Goal: Task Accomplishment & Management: Manage account settings

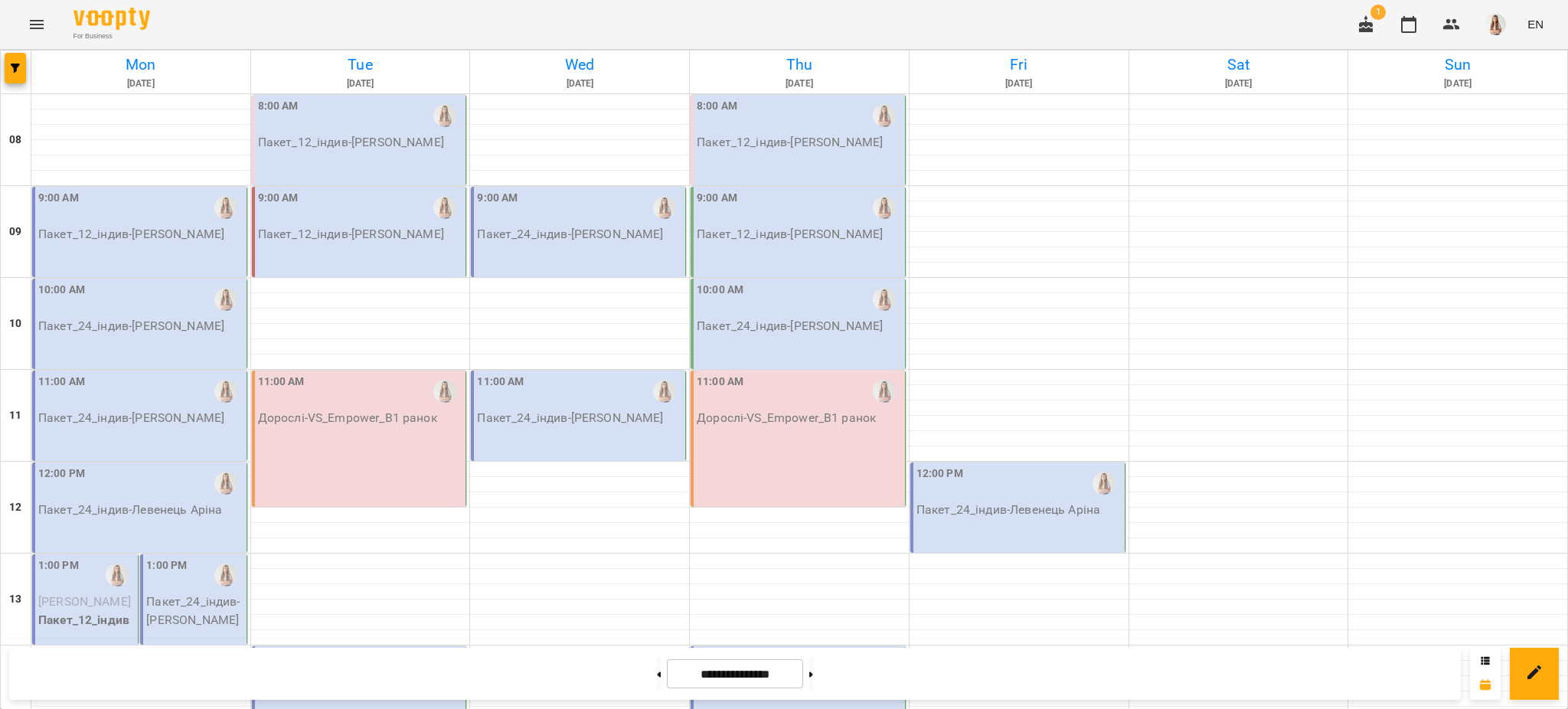
scroll to position [510, 0]
click at [657, 679] on button at bounding box center [659, 674] width 4 height 34
type input "**********"
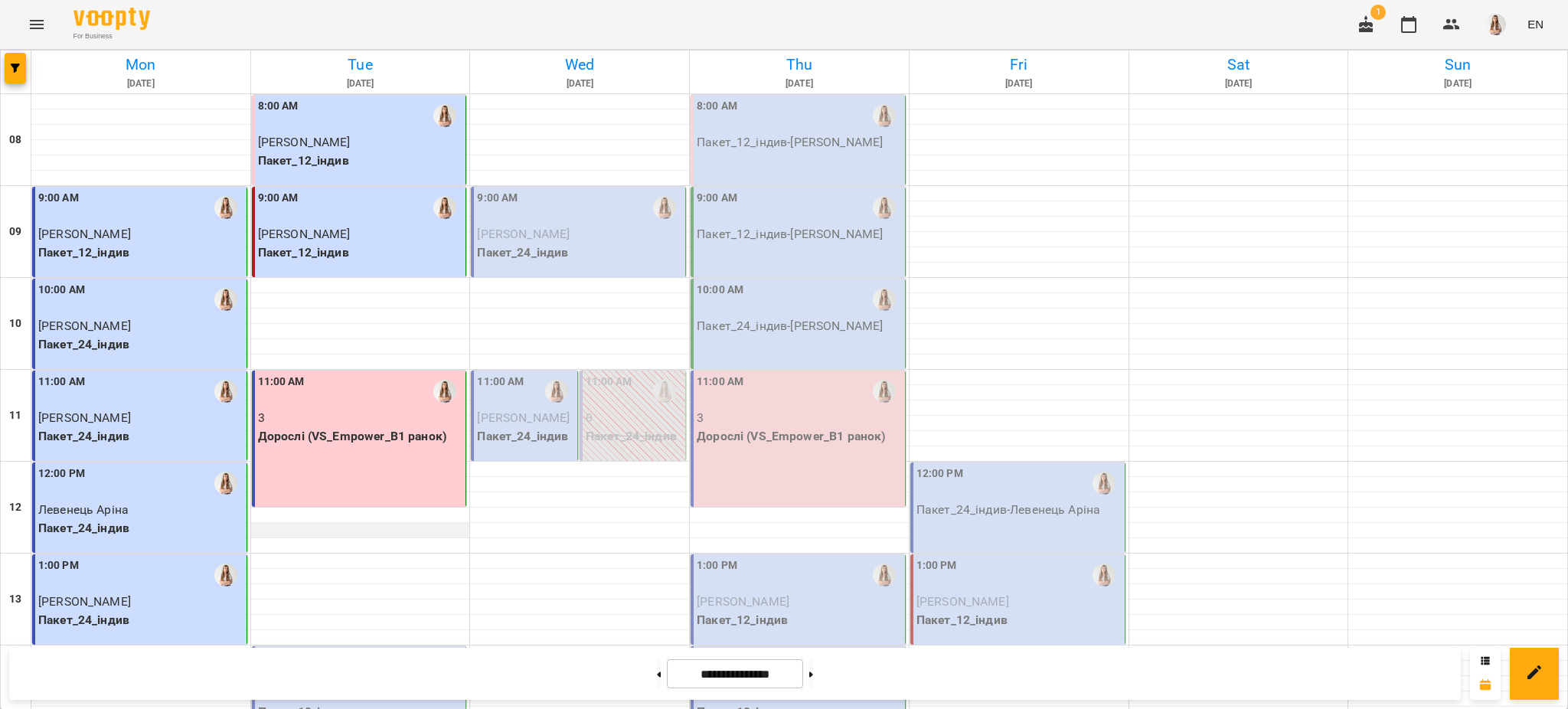
scroll to position [102, 0]
click at [361, 650] on div "2:00 PM" at bounding box center [361, 667] width 205 height 35
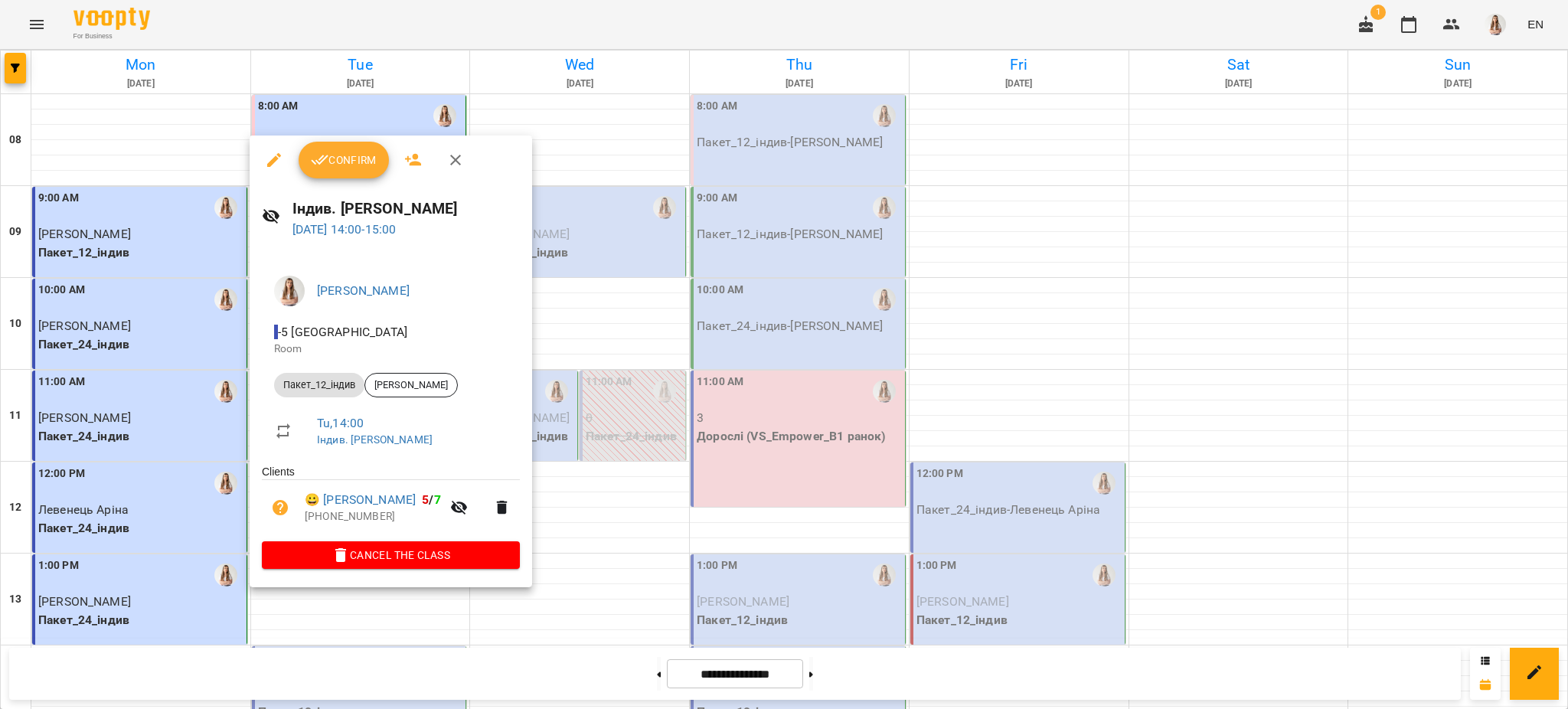
click at [348, 160] on span "Confirm" at bounding box center [343, 160] width 66 height 19
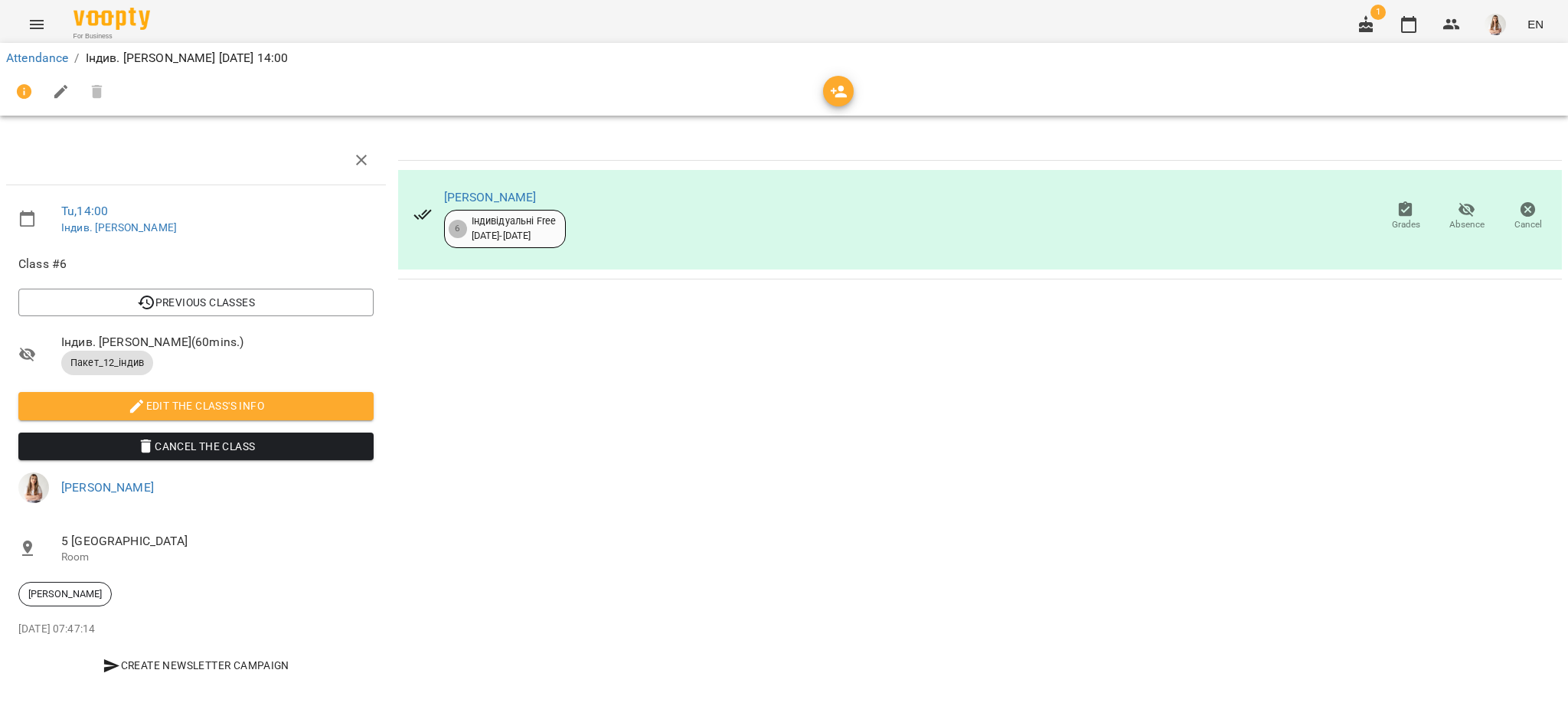
click at [56, 100] on icon "button" at bounding box center [62, 92] width 19 height 19
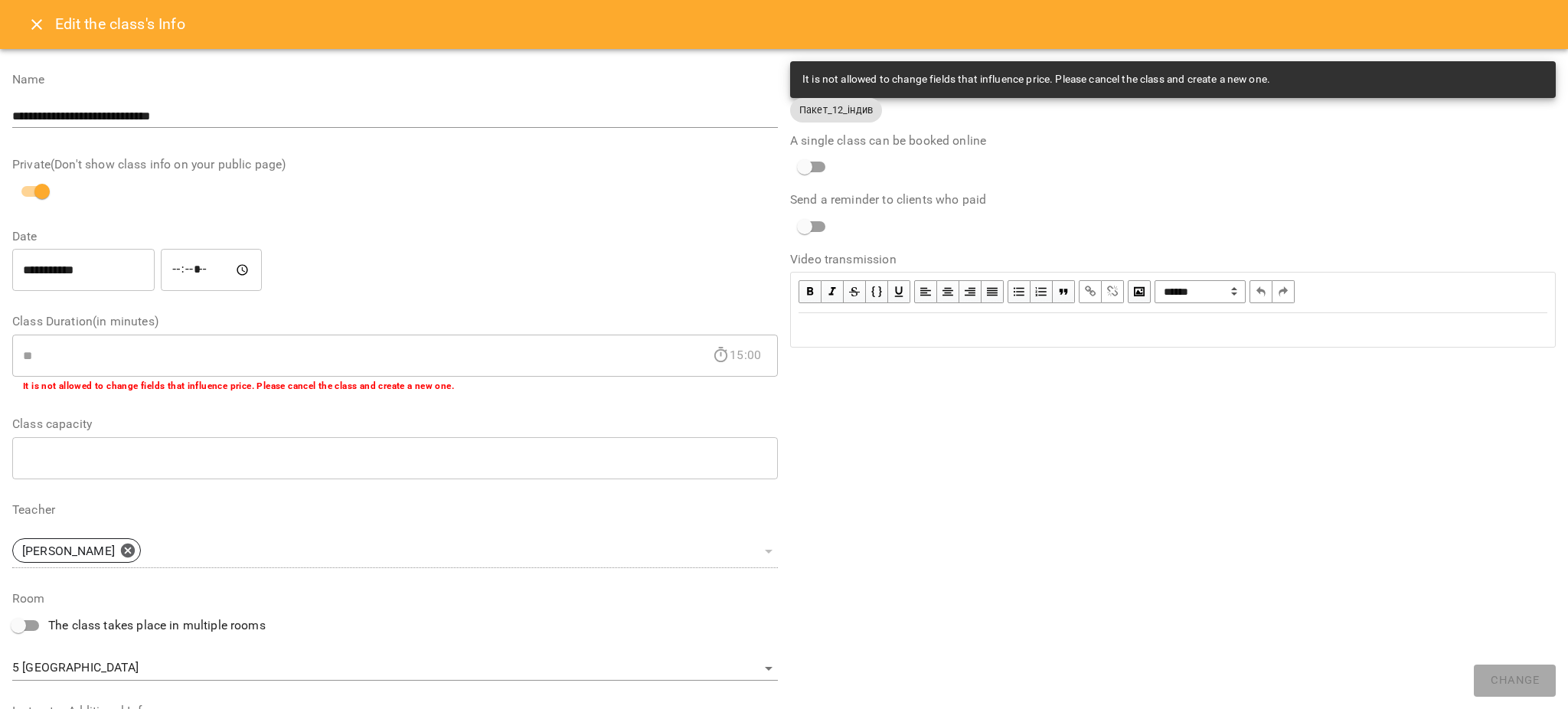
click at [838, 345] on div "Edit text" at bounding box center [1172, 330] width 763 height 32
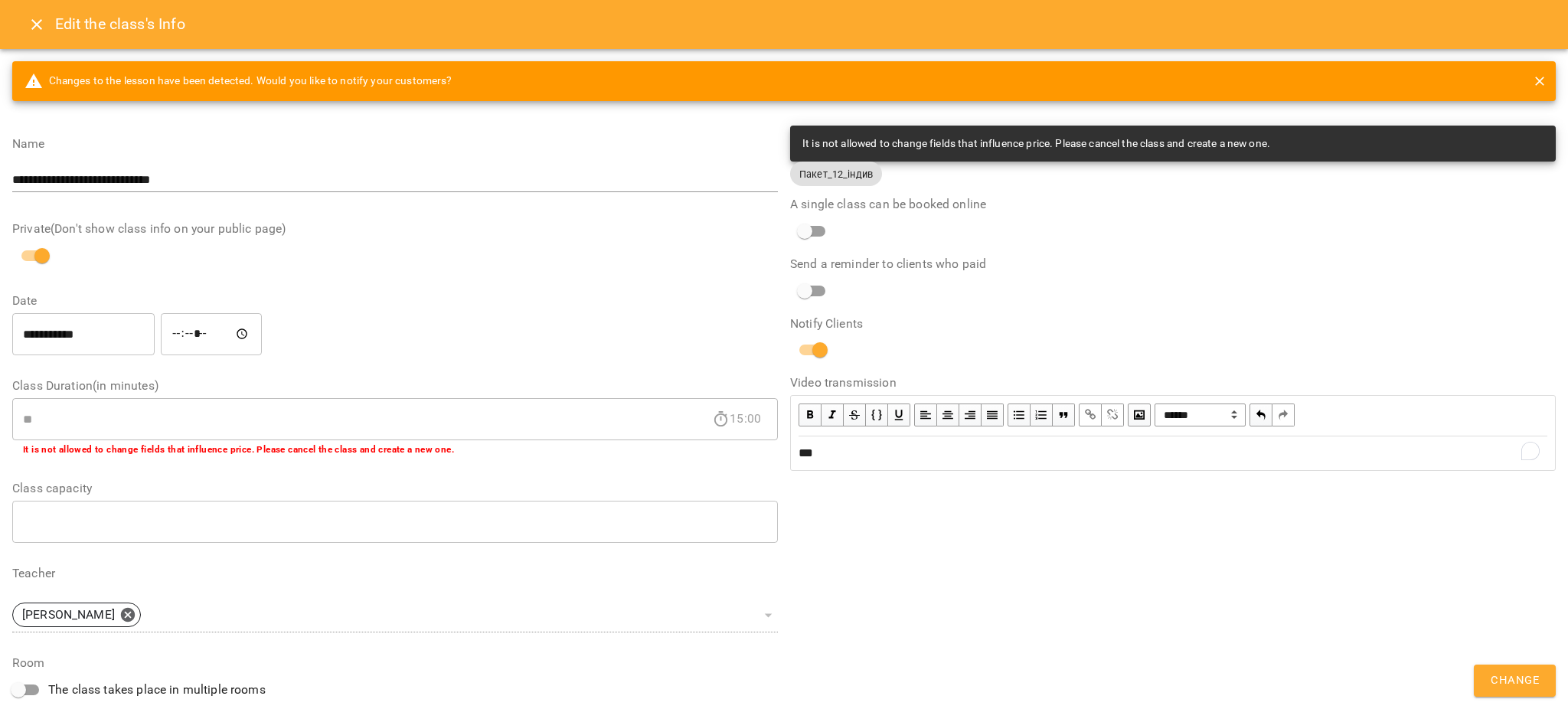
click at [1524, 685] on span "Change" at bounding box center [1515, 681] width 49 height 20
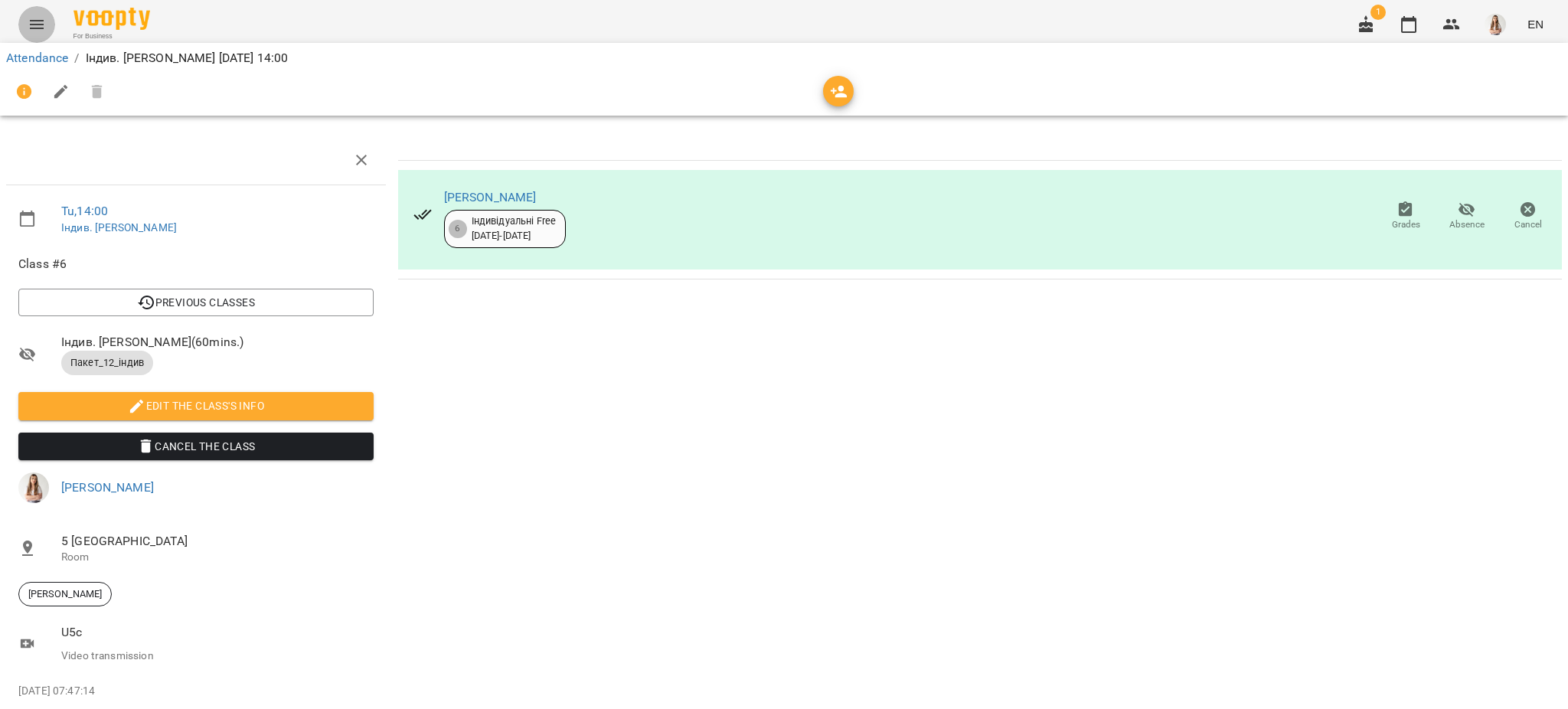
click at [42, 25] on icon "Menu" at bounding box center [37, 25] width 14 height 9
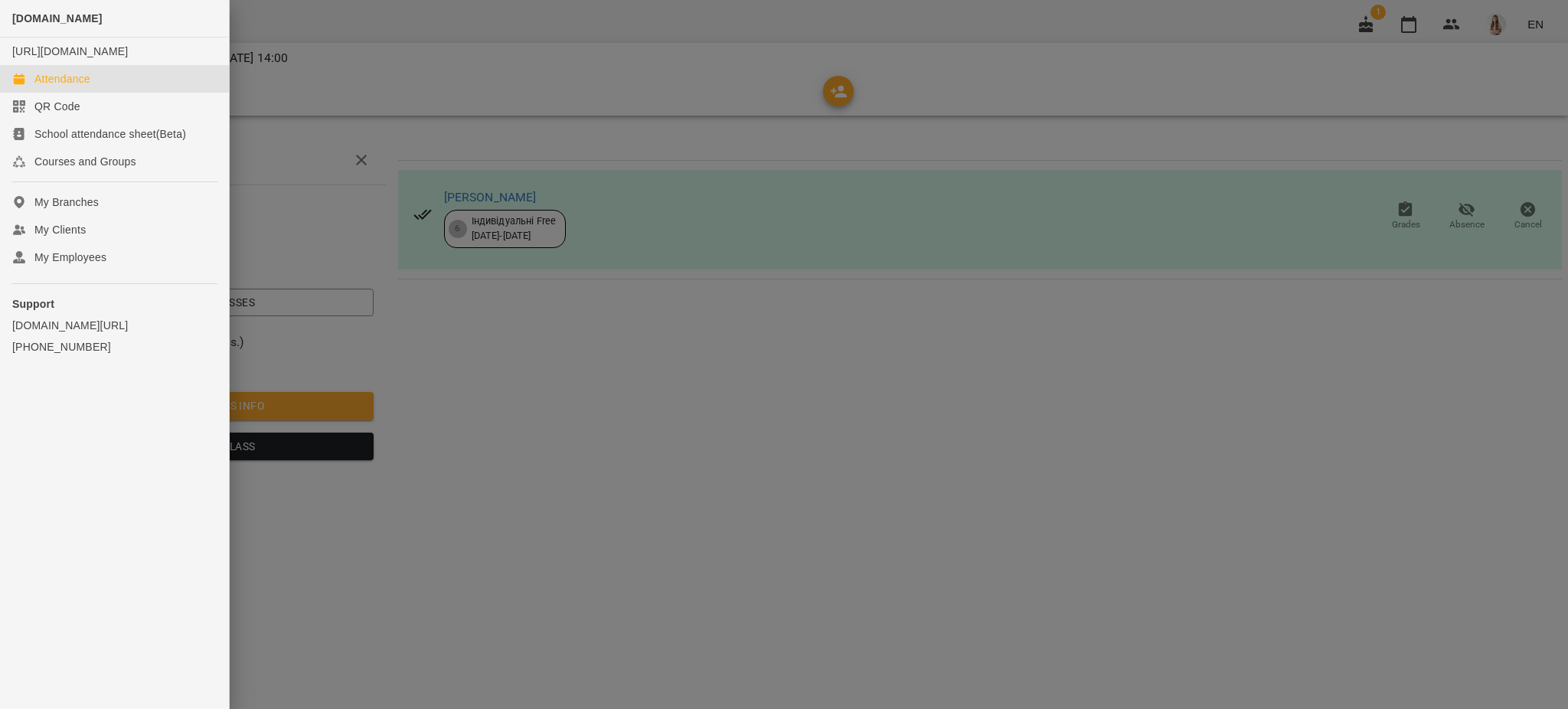
click at [52, 86] on div "Attendance" at bounding box center [62, 79] width 56 height 15
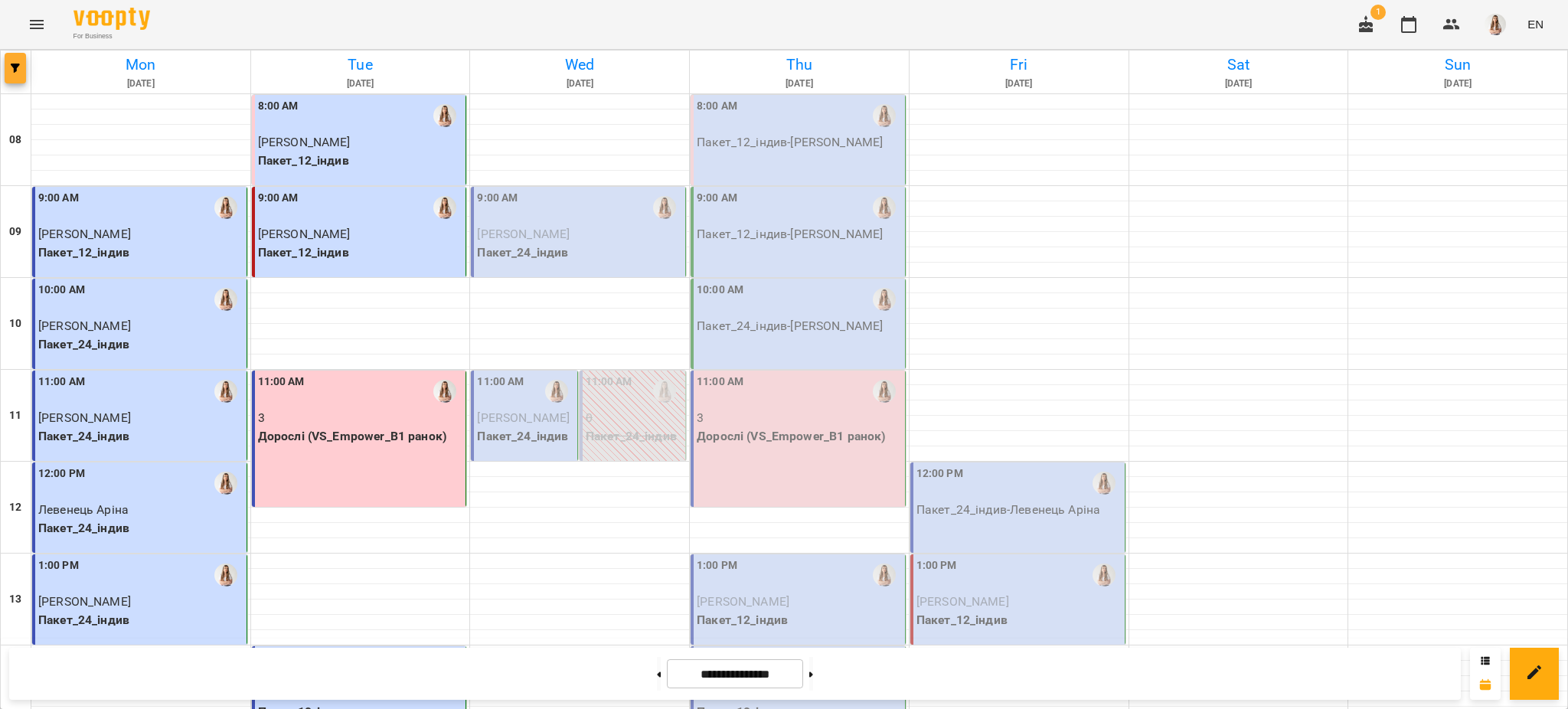
click at [8, 74] on button "button" at bounding box center [15, 68] width 22 height 31
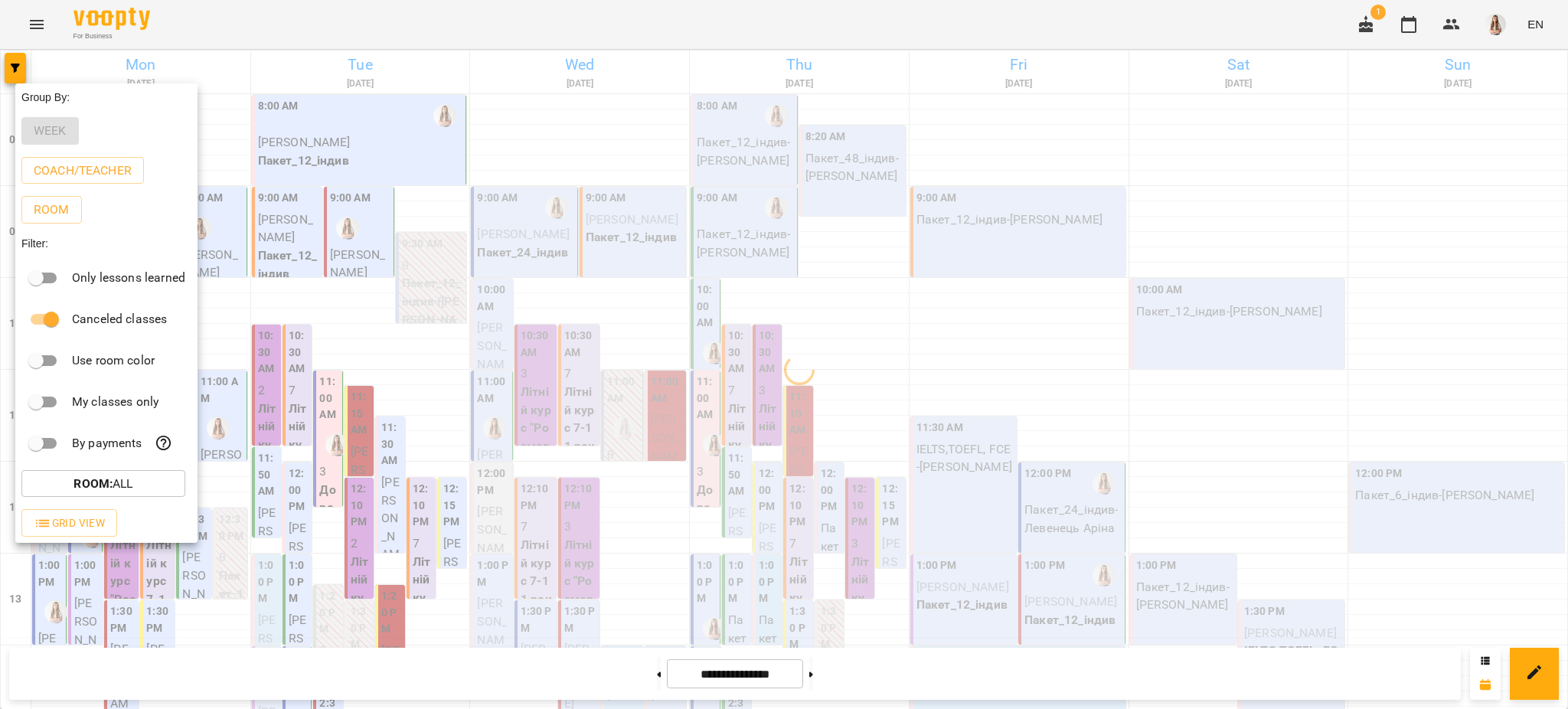
click at [594, 53] on div at bounding box center [784, 354] width 1568 height 709
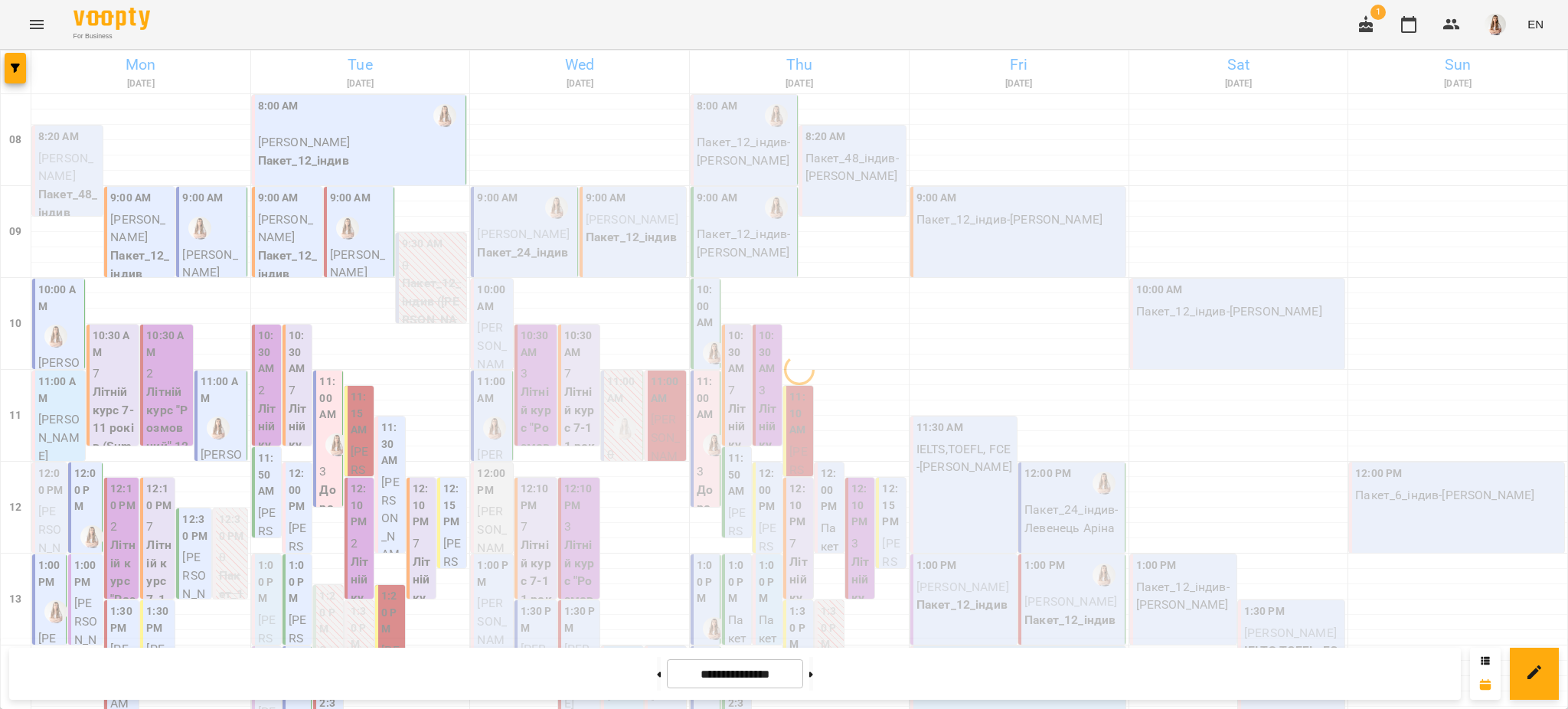
click at [566, 66] on h6 "Wed" at bounding box center [579, 64] width 214 height 24
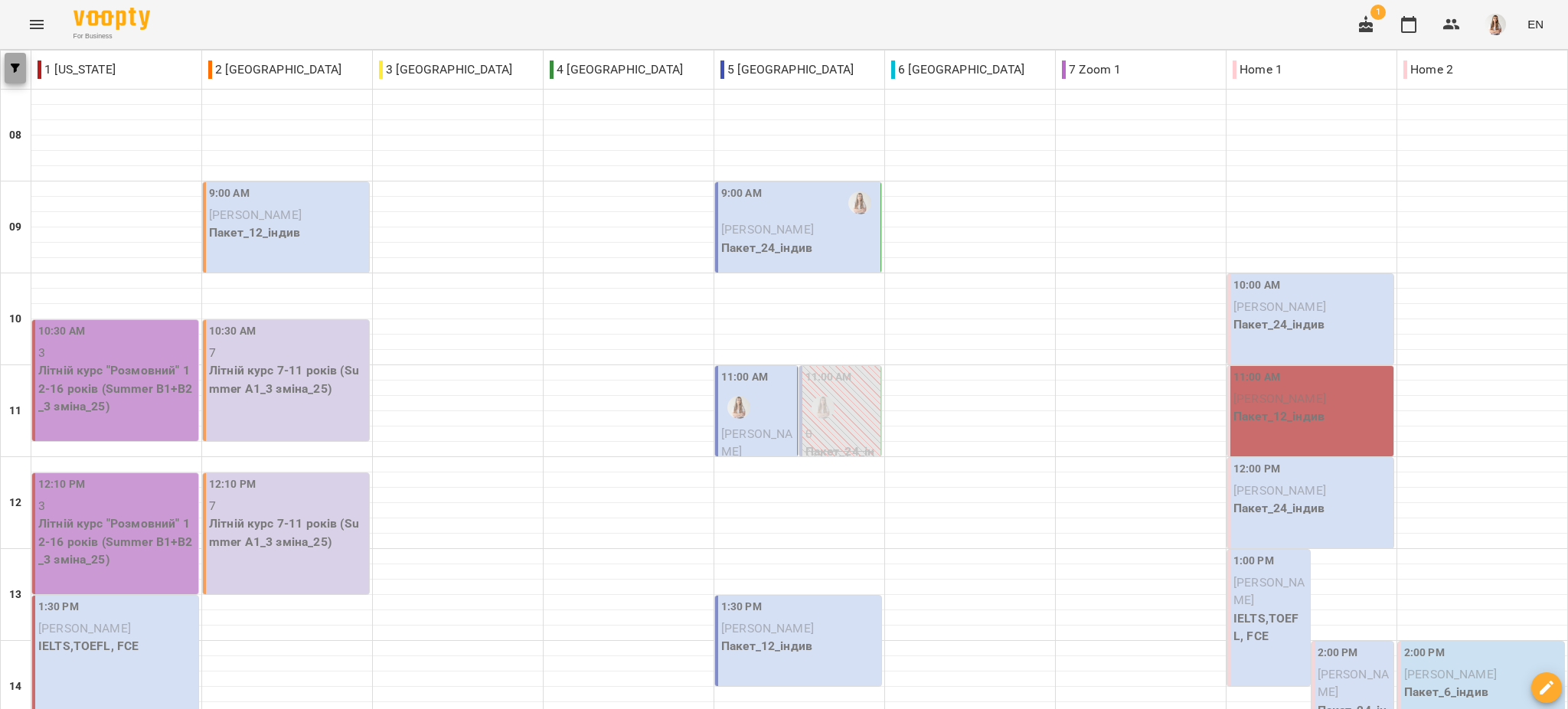
click at [14, 81] on button "button" at bounding box center [15, 68] width 22 height 31
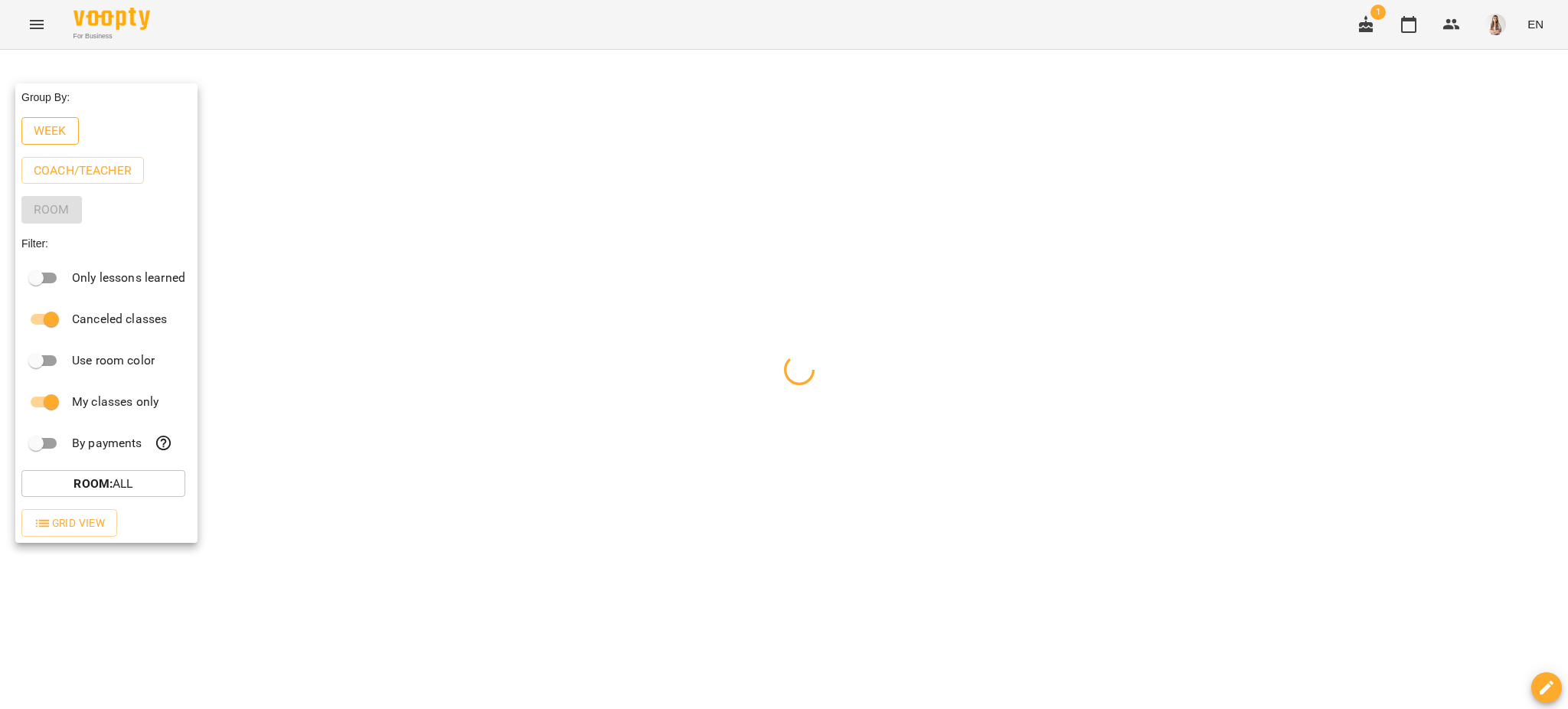
click at [50, 132] on p "Week" at bounding box center [50, 131] width 33 height 19
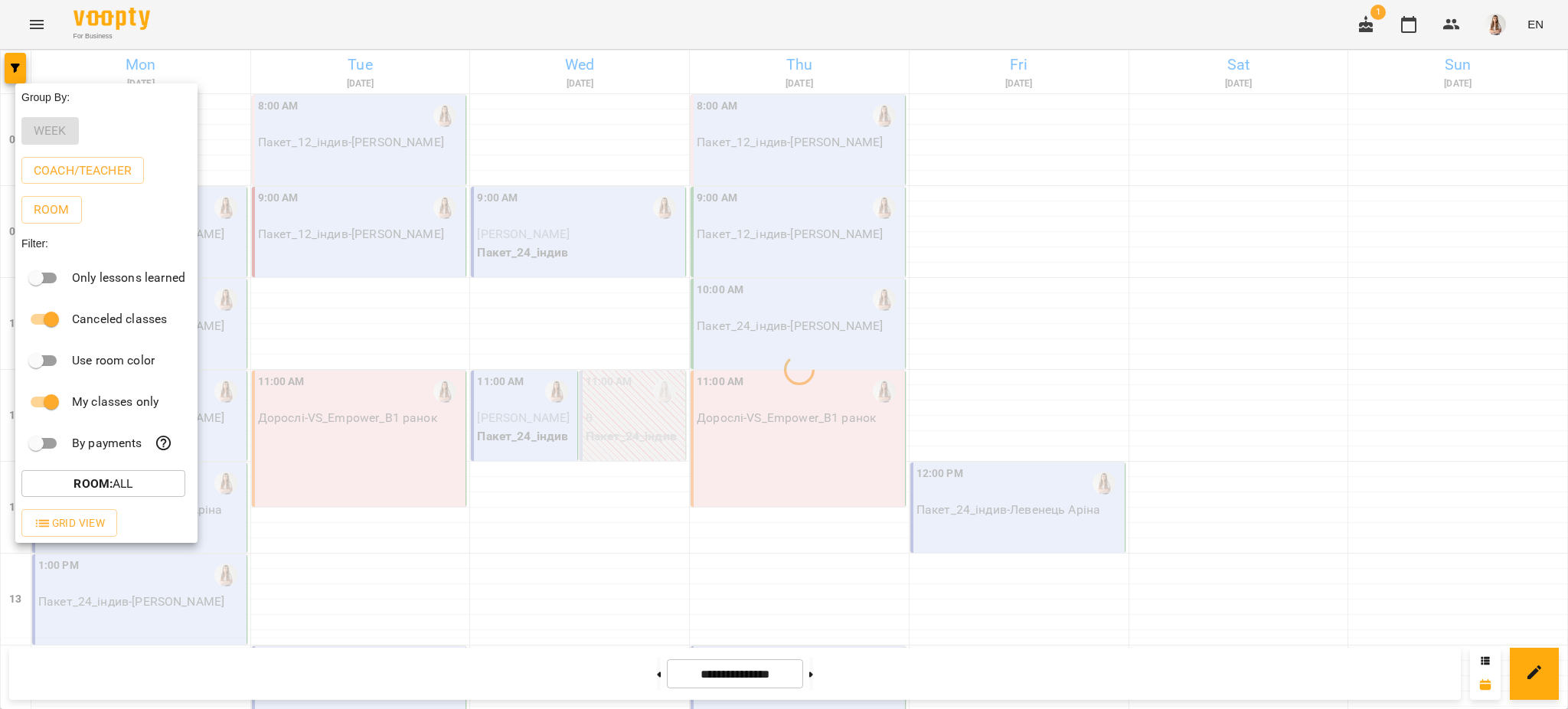
click at [215, 18] on div at bounding box center [784, 354] width 1568 height 709
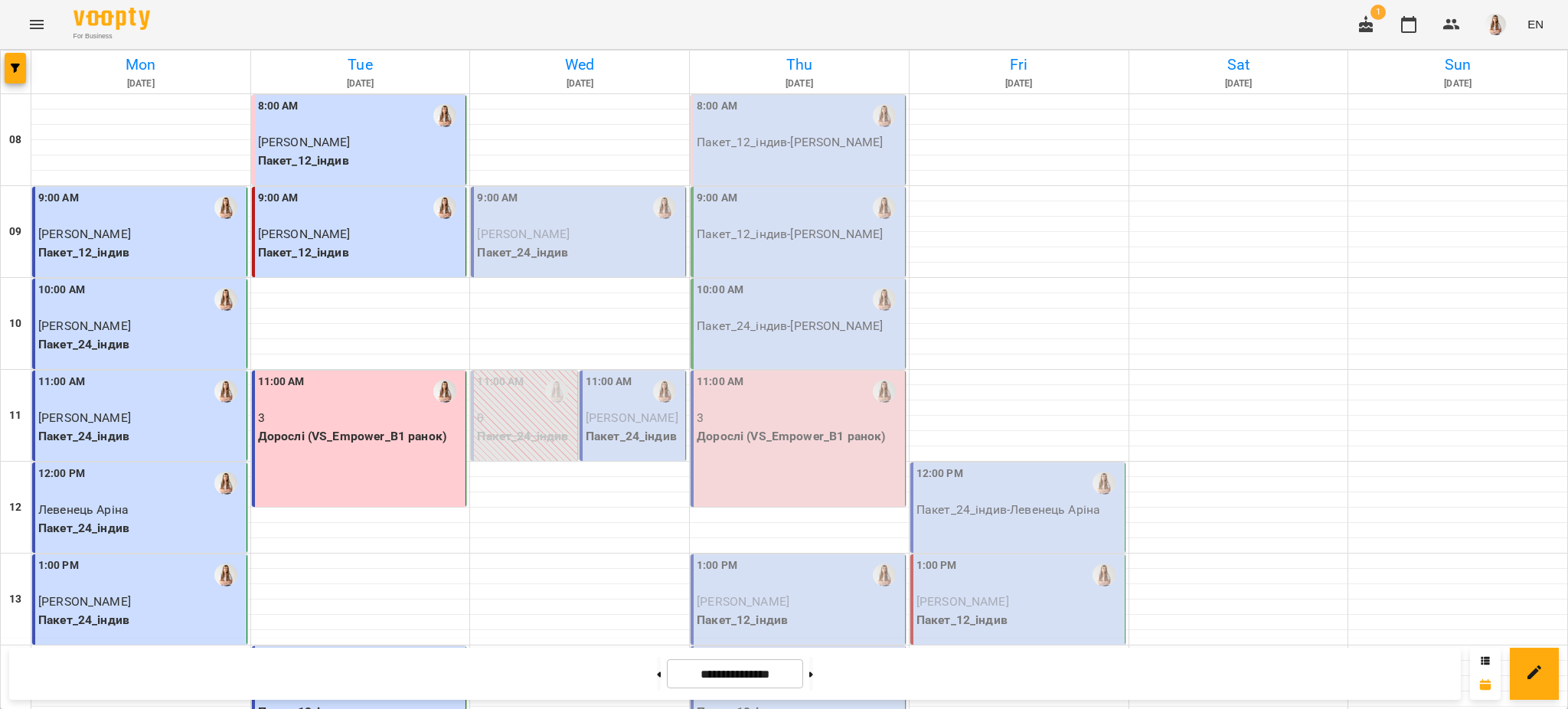
click at [602, 255] on p "Пакет_24_індив" at bounding box center [579, 253] width 205 height 19
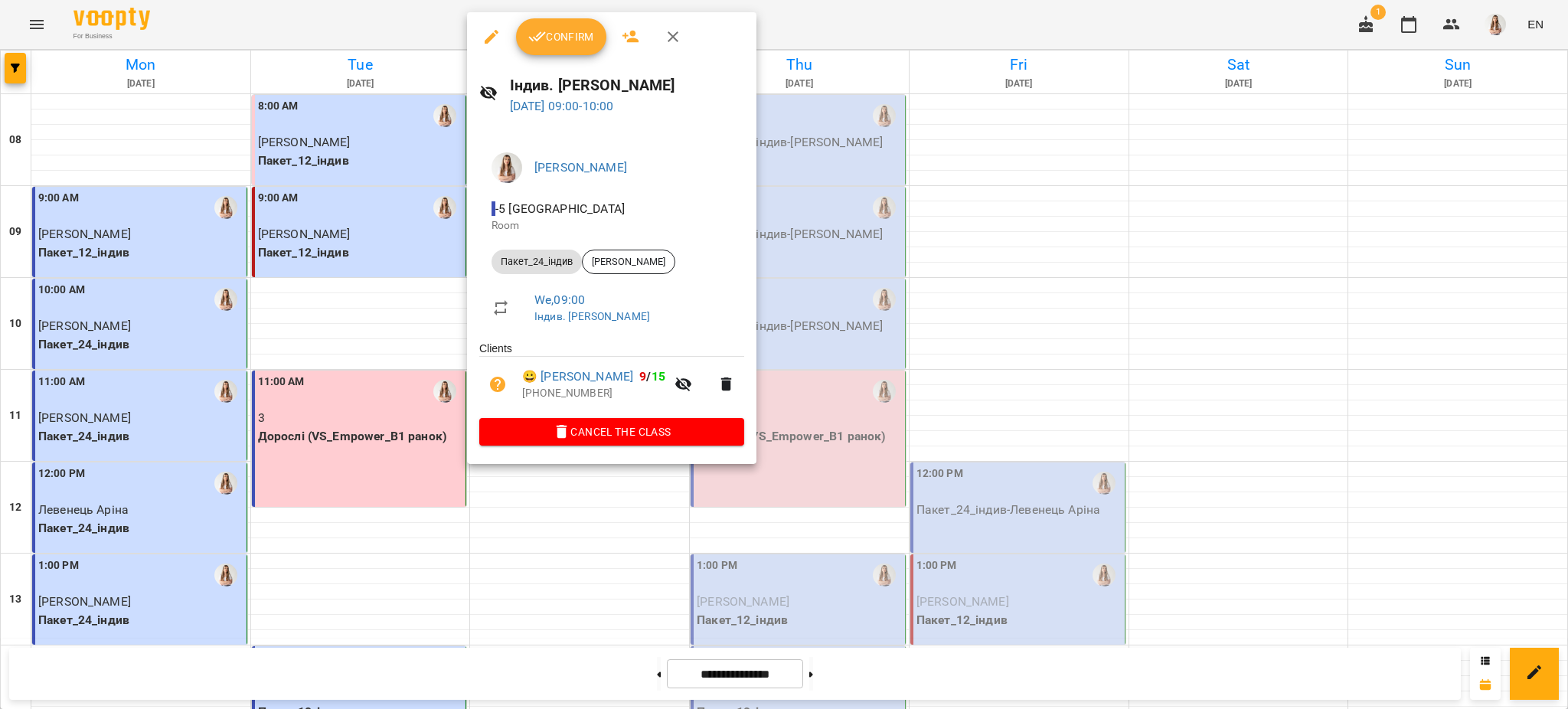
click at [646, 580] on div at bounding box center [784, 354] width 1568 height 709
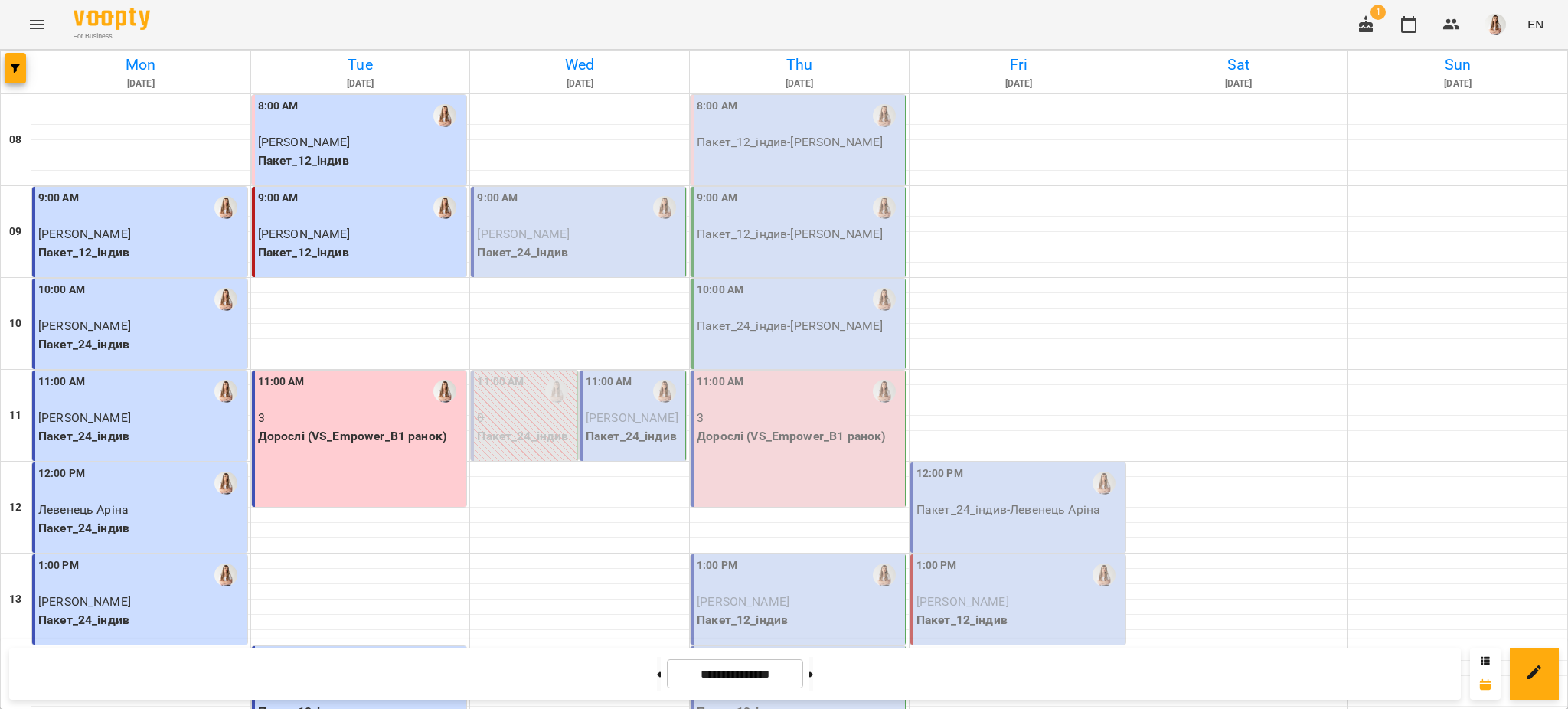
click at [565, 402] on div at bounding box center [557, 391] width 35 height 35
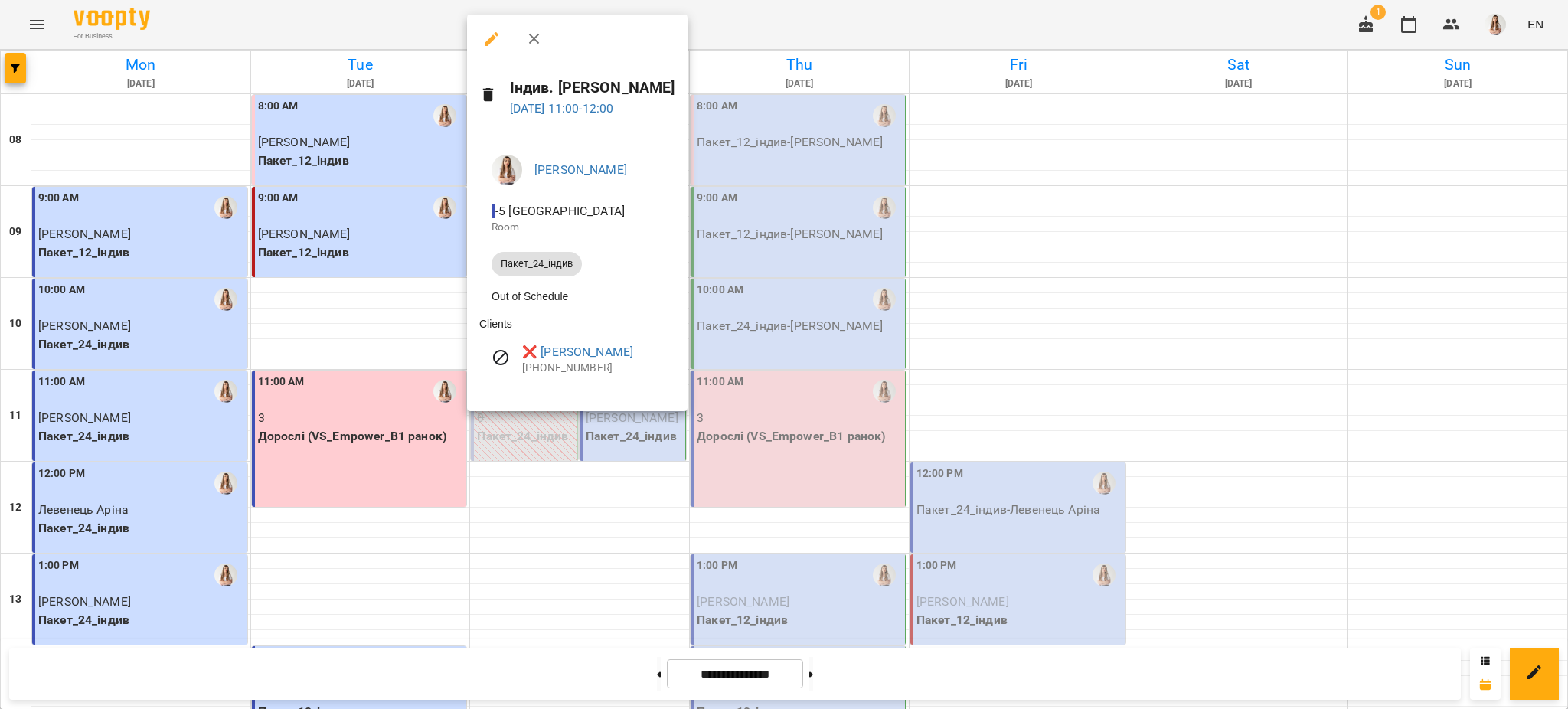
click at [594, 440] on div at bounding box center [784, 354] width 1568 height 709
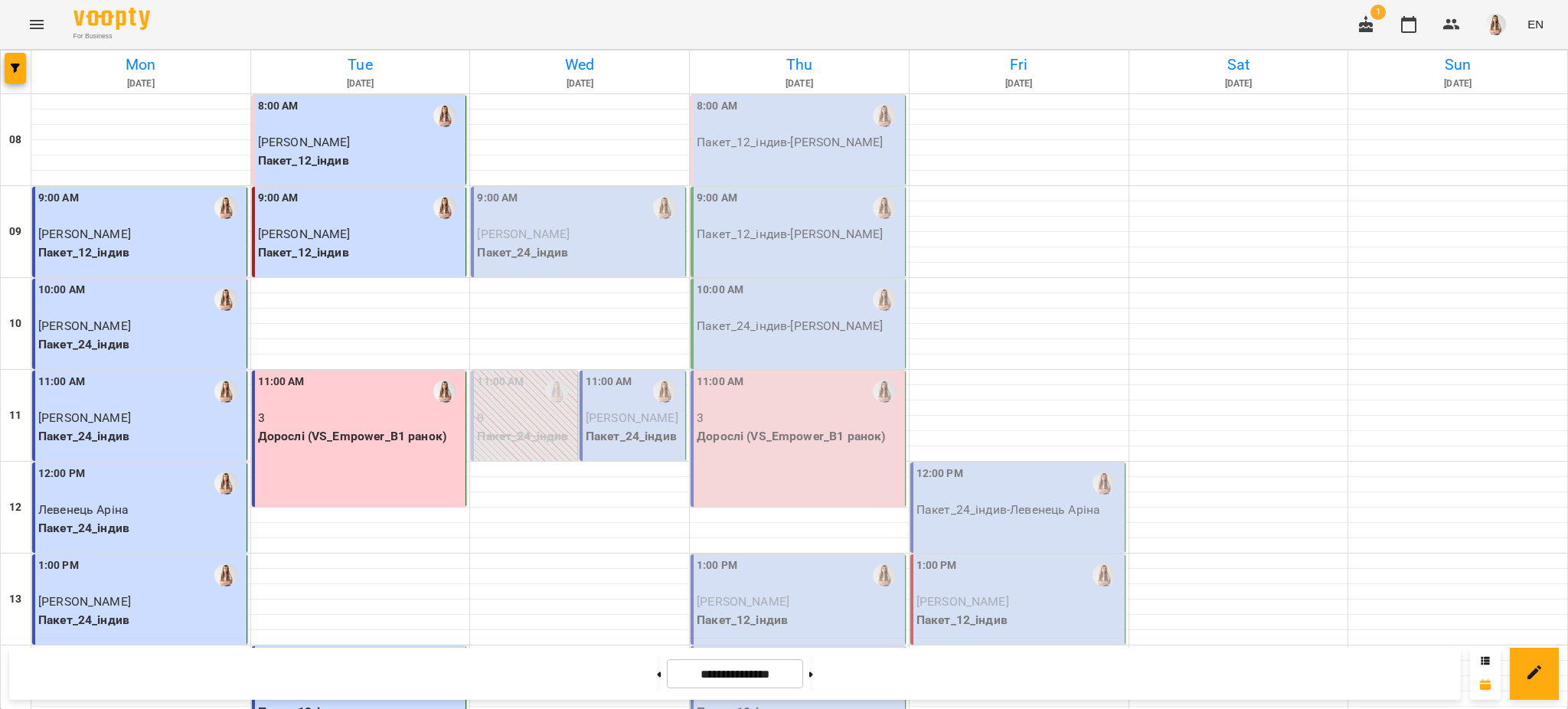
click at [636, 425] on span "[PERSON_NAME]" at bounding box center [632, 417] width 93 height 15
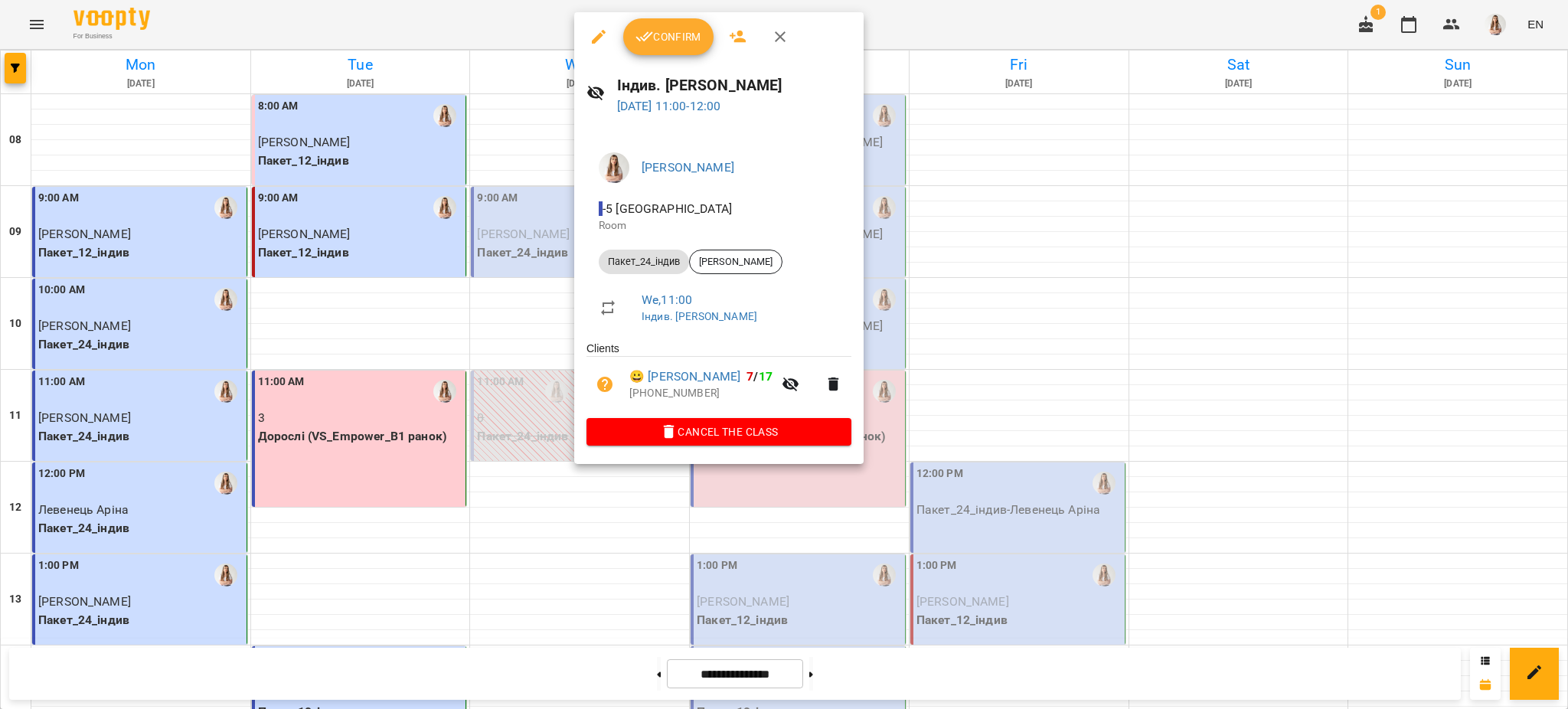
click at [657, 36] on span "Confirm" at bounding box center [668, 37] width 66 height 19
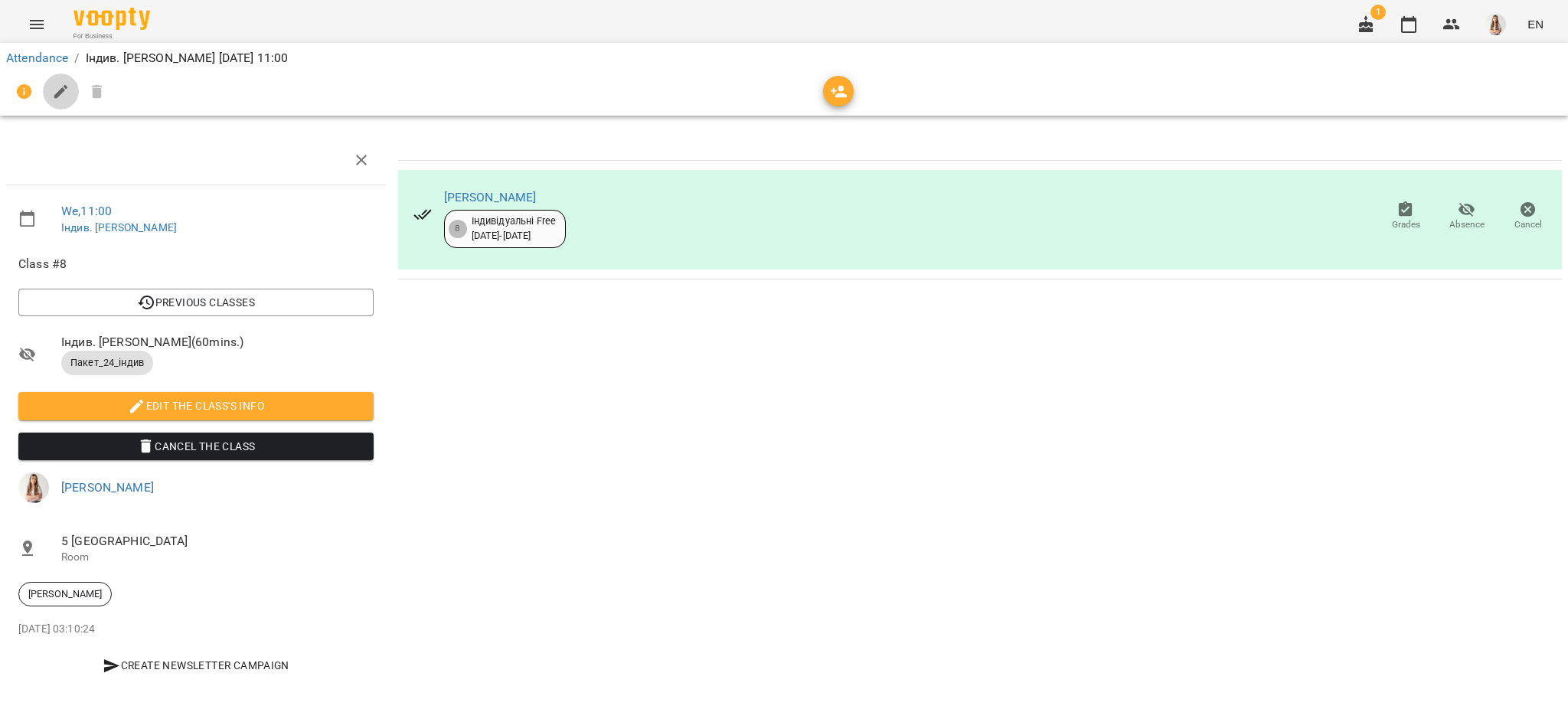
click at [59, 102] on button "button" at bounding box center [62, 92] width 37 height 37
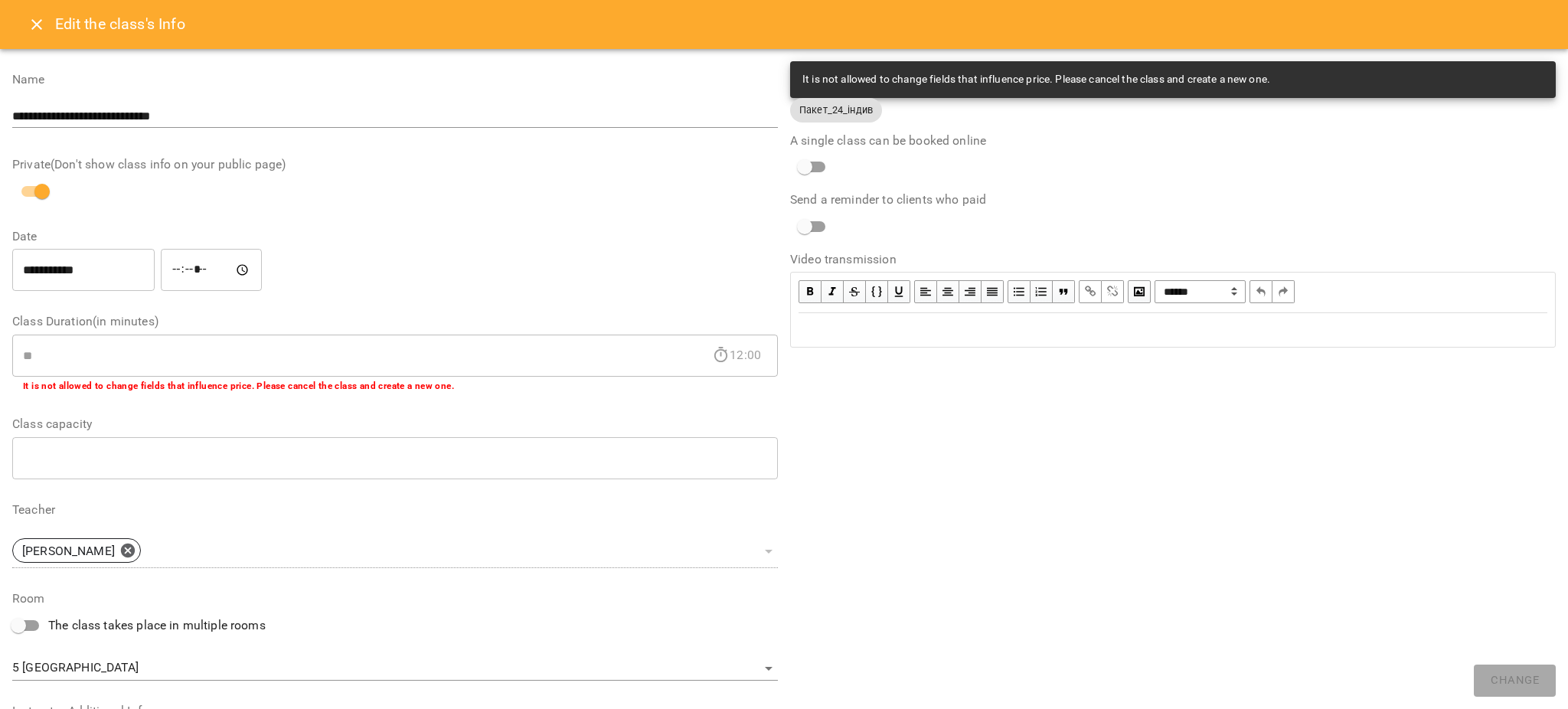
click at [939, 322] on div "Edit text" at bounding box center [1172, 330] width 749 height 19
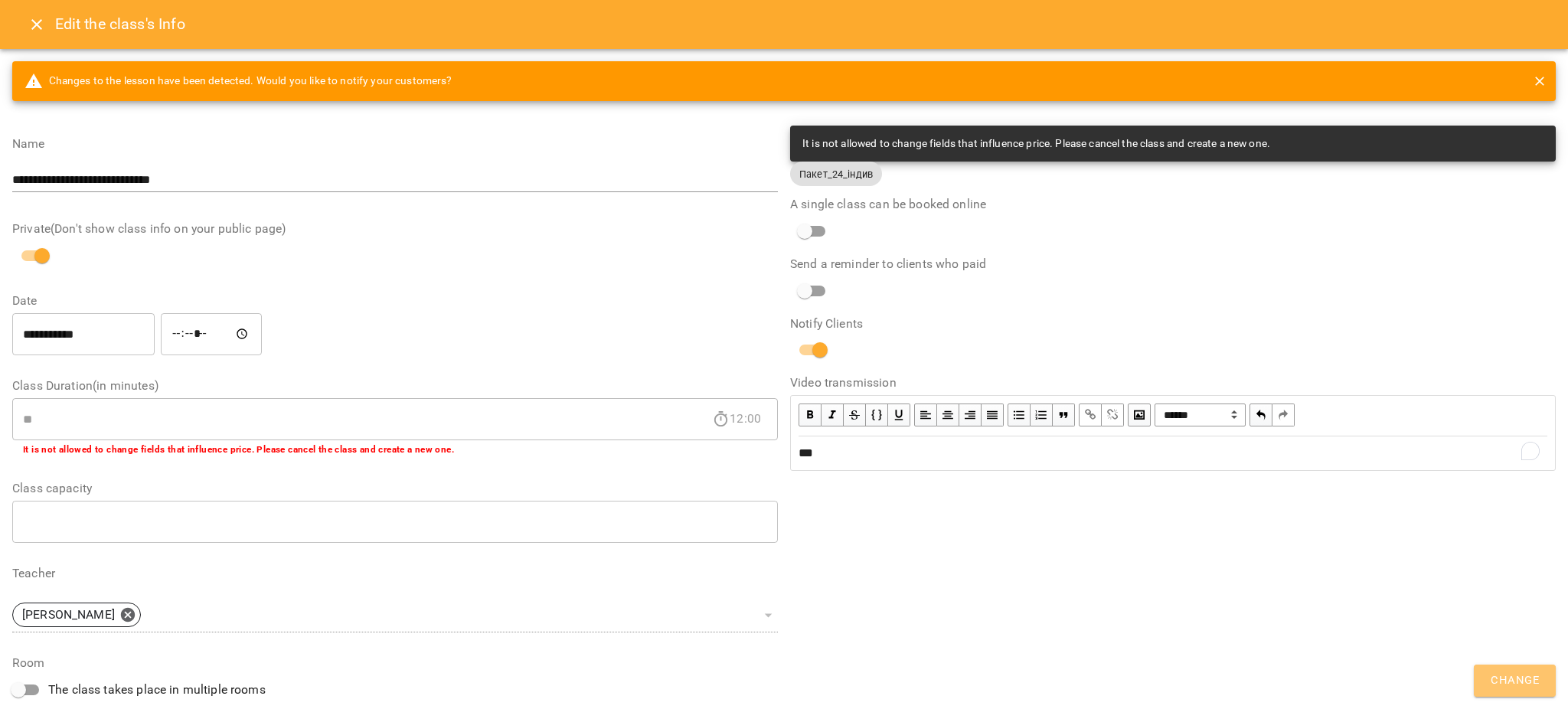
click at [1527, 686] on span "Change" at bounding box center [1515, 681] width 49 height 20
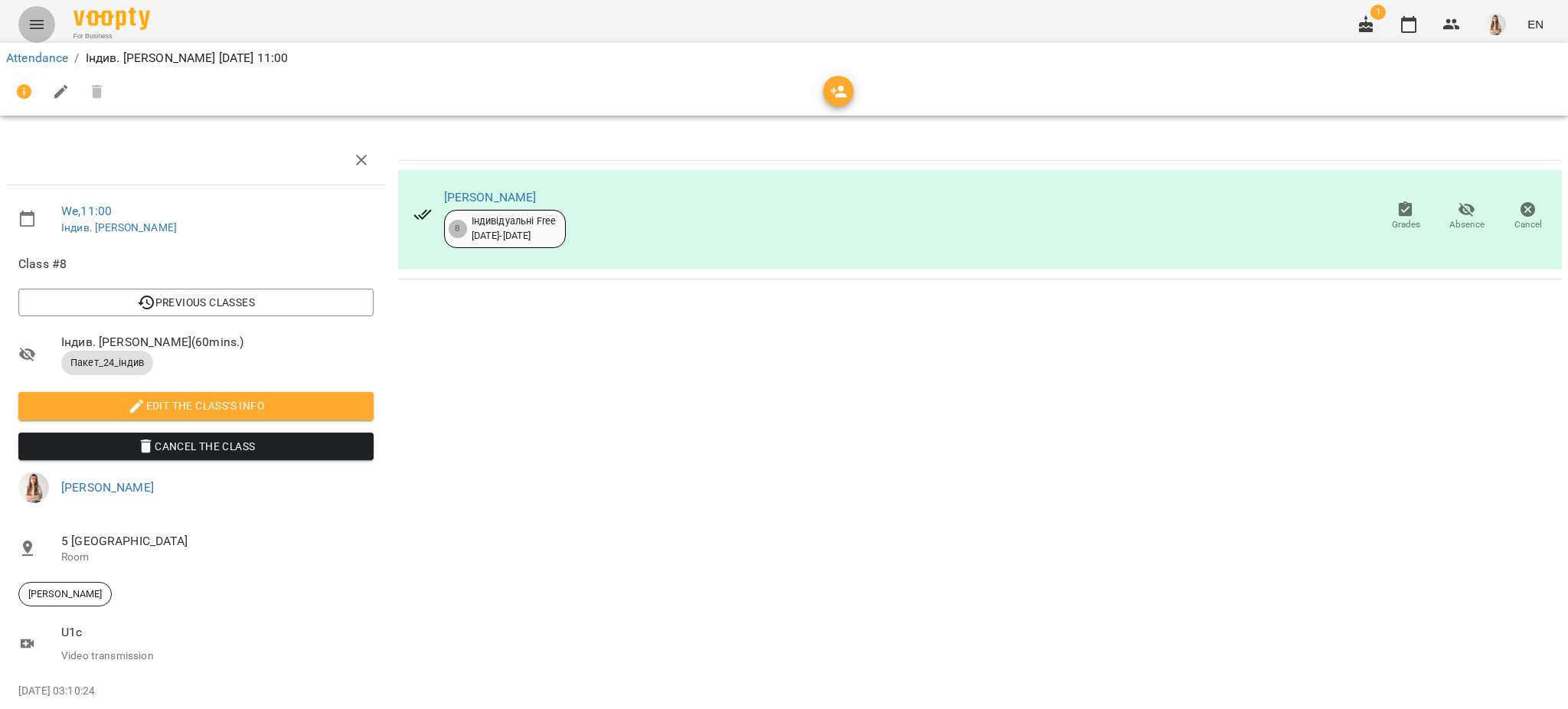
click at [33, 14] on button "Menu" at bounding box center [37, 25] width 37 height 37
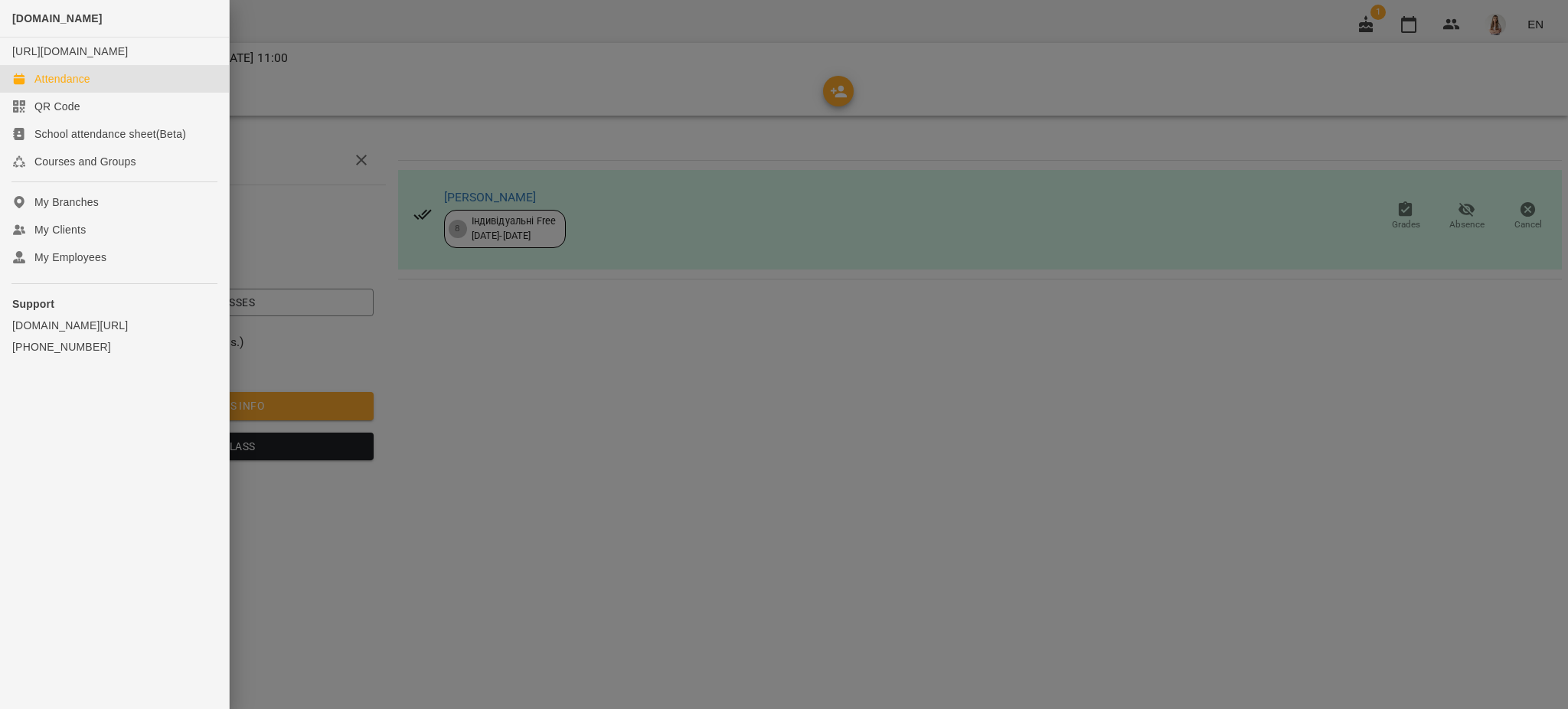
click at [69, 86] on div "Attendance" at bounding box center [62, 79] width 56 height 15
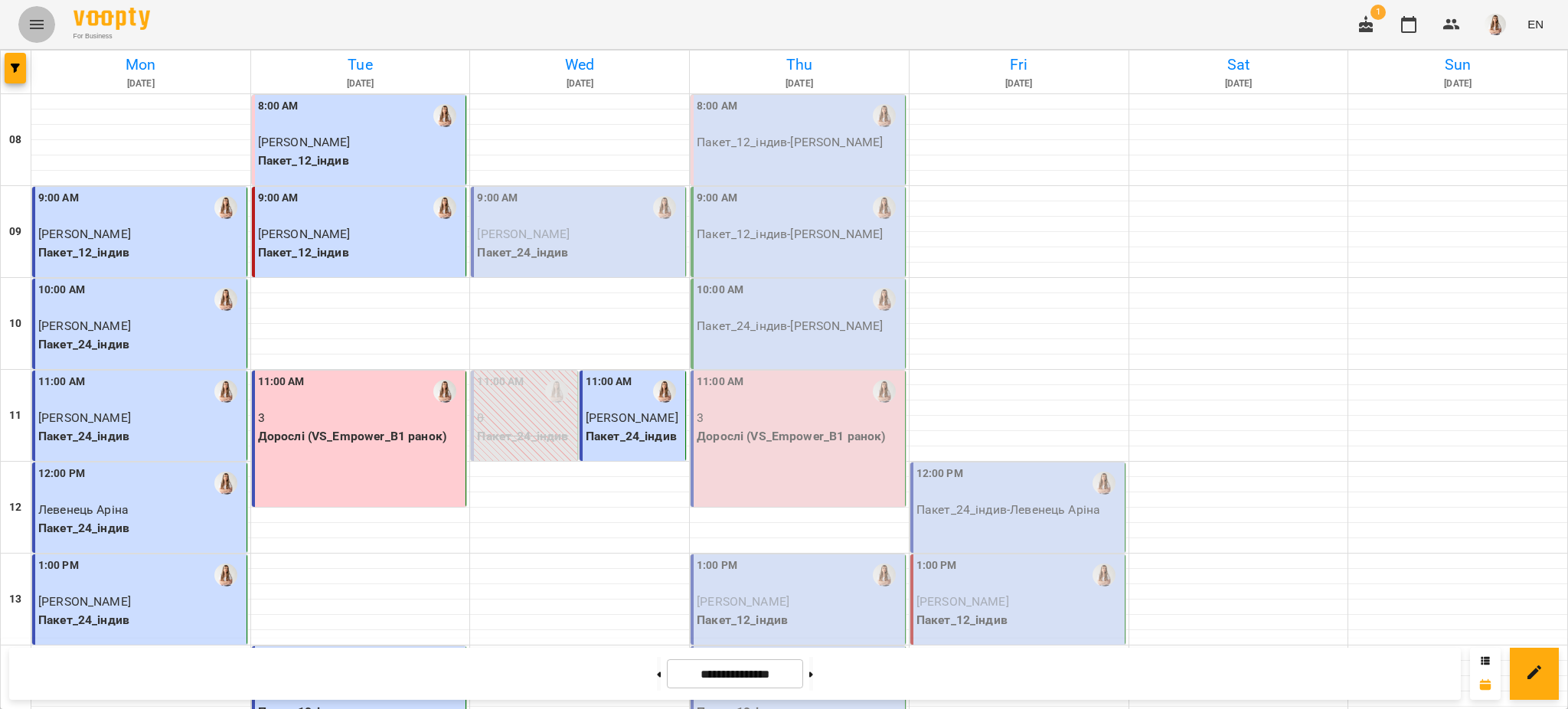
click at [28, 21] on icon "Menu" at bounding box center [37, 25] width 19 height 19
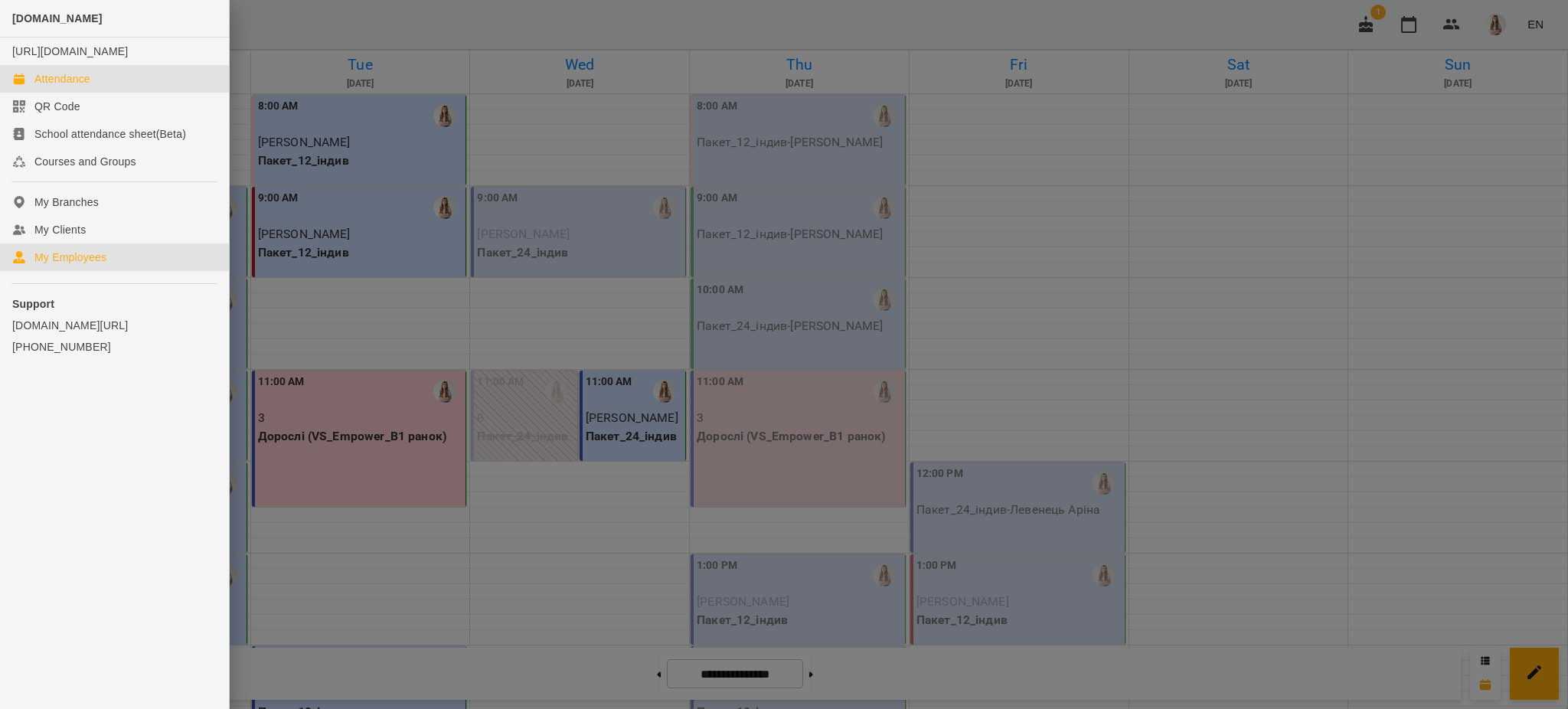
click at [65, 265] on div "My Employees" at bounding box center [70, 258] width 72 height 15
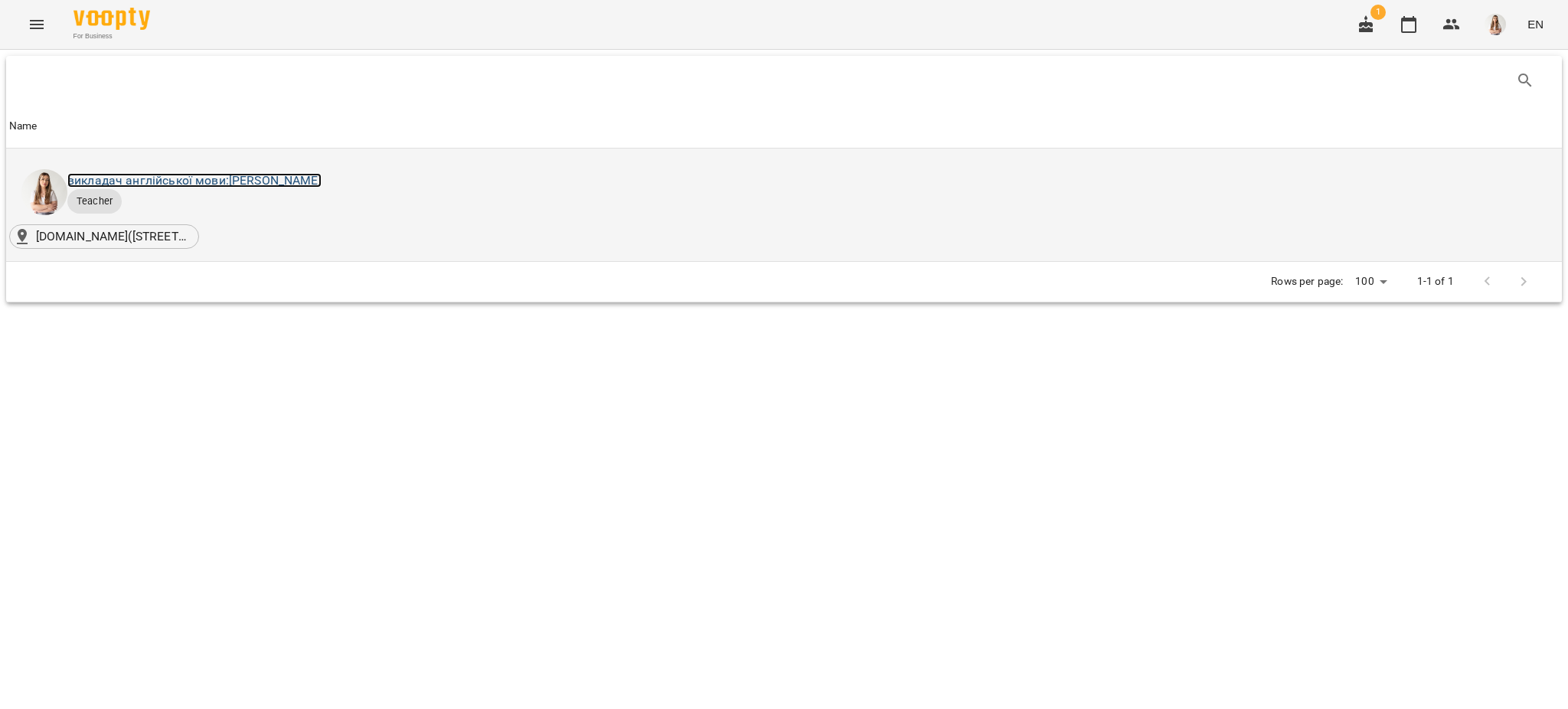
click at [235, 181] on link "викладач англійської мови: [PERSON_NAME]" at bounding box center [194, 180] width 255 height 15
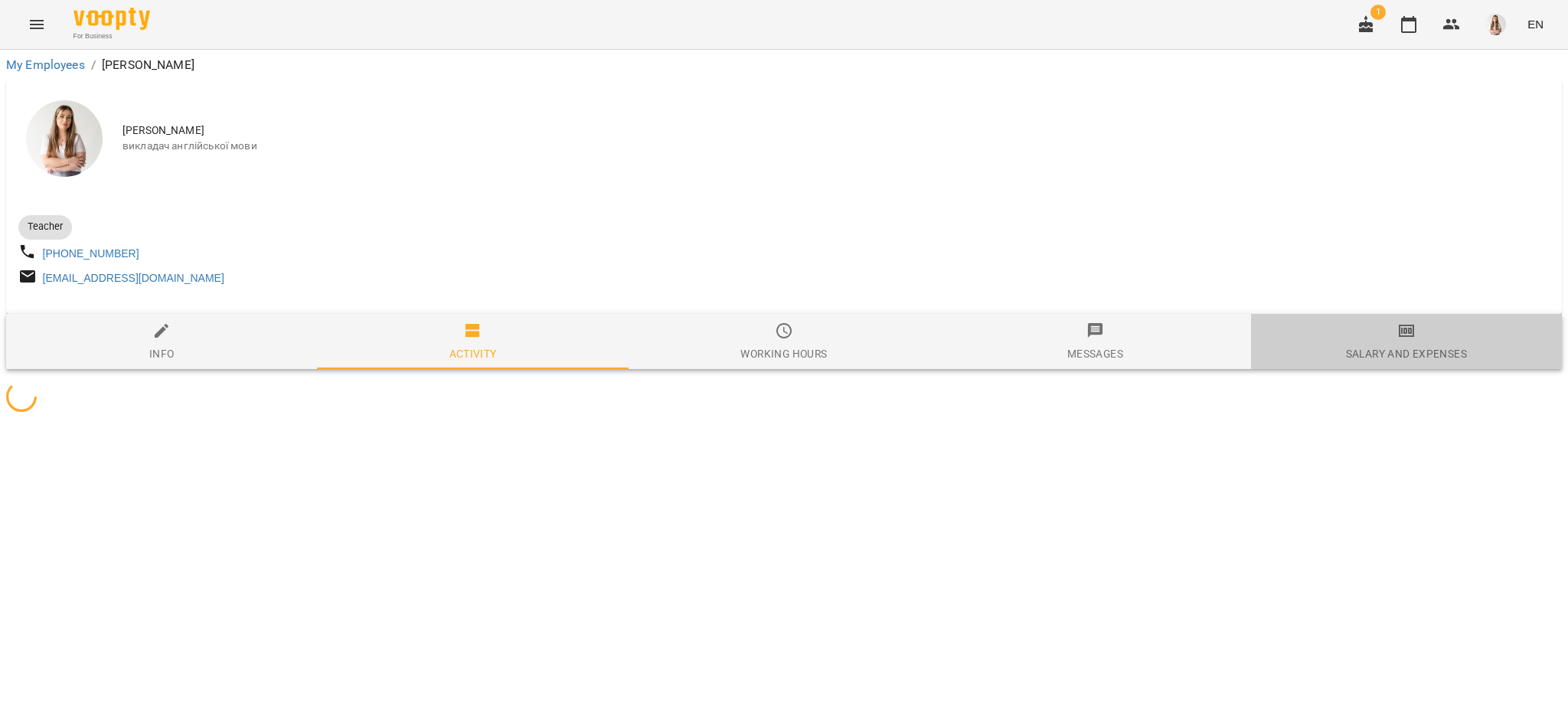
click at [1411, 360] on div "Salary and Expenses" at bounding box center [1406, 354] width 121 height 19
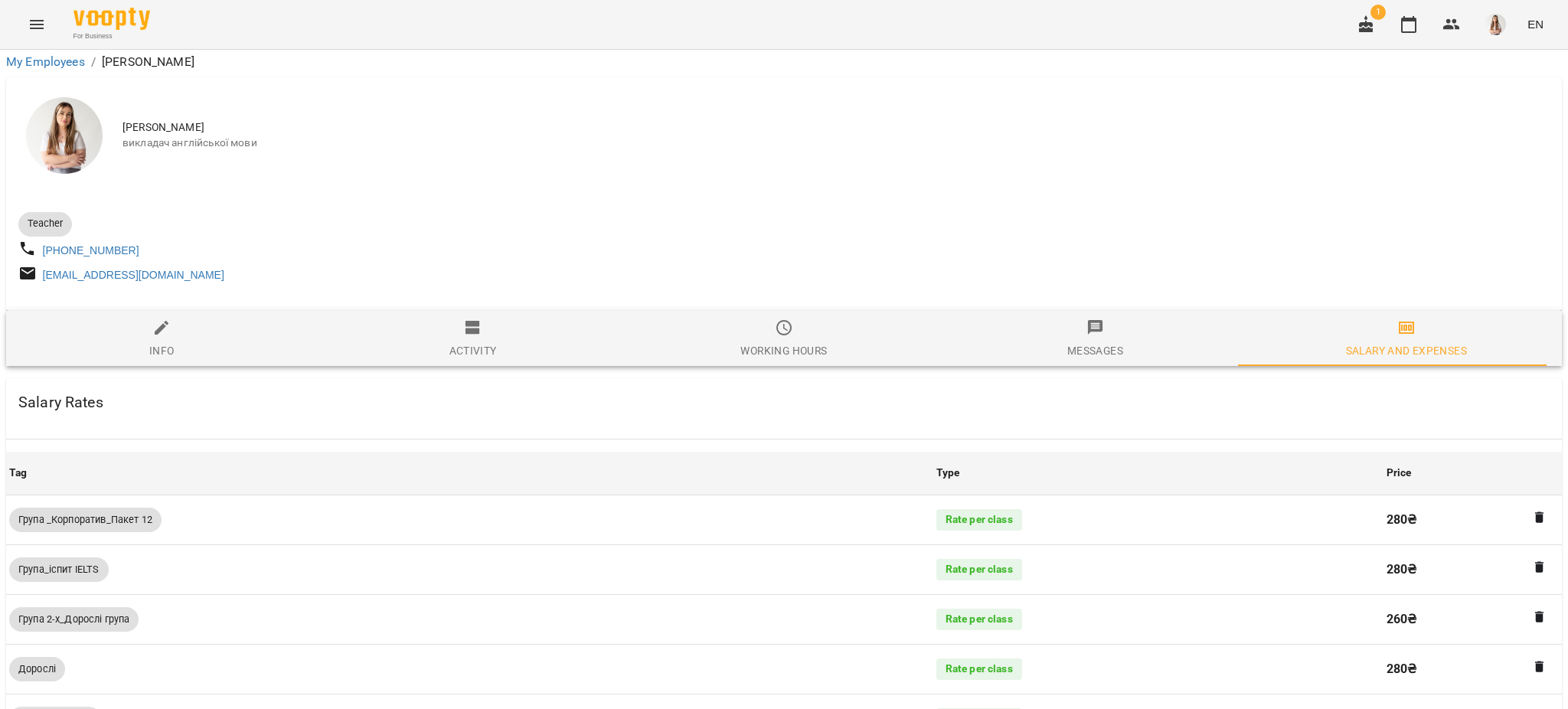
scroll to position [1034, 0]
